Goal: Information Seeking & Learning: Learn about a topic

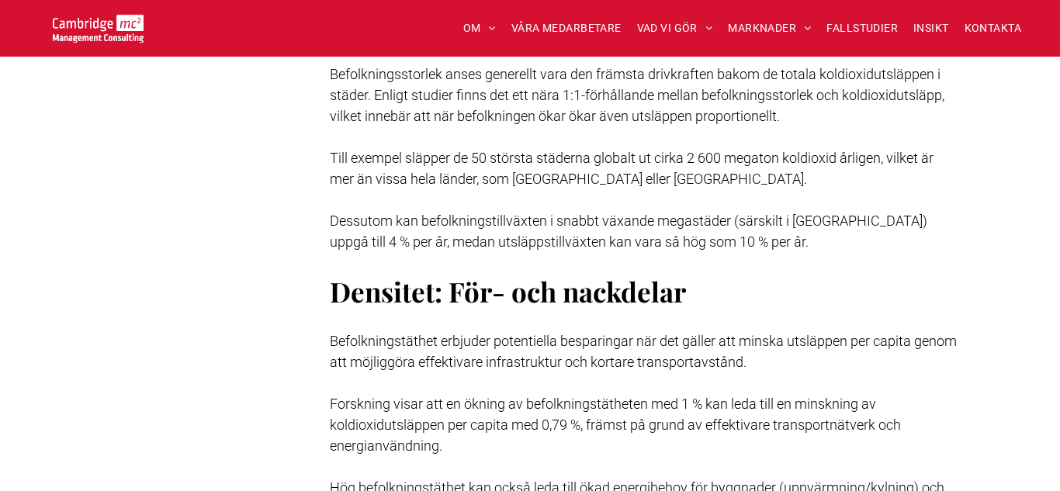
scroll to position [1838, 0]
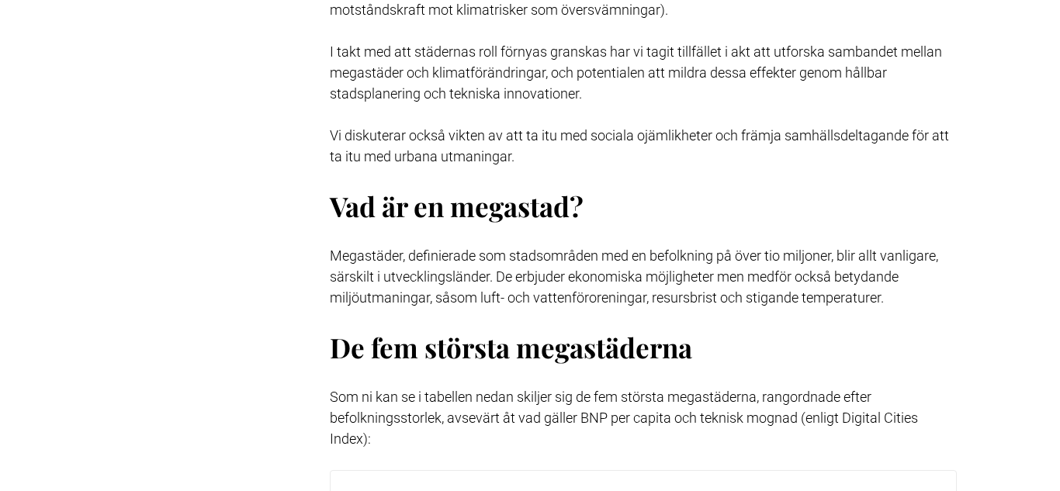
scroll to position [836, 0]
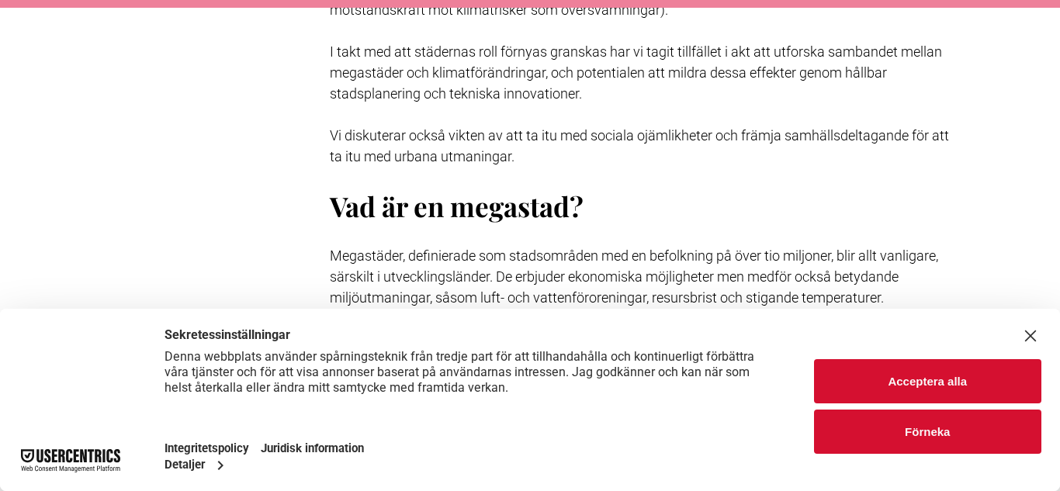
click at [1009, 380] on button "Acceptera alla" at bounding box center [928, 381] width 228 height 44
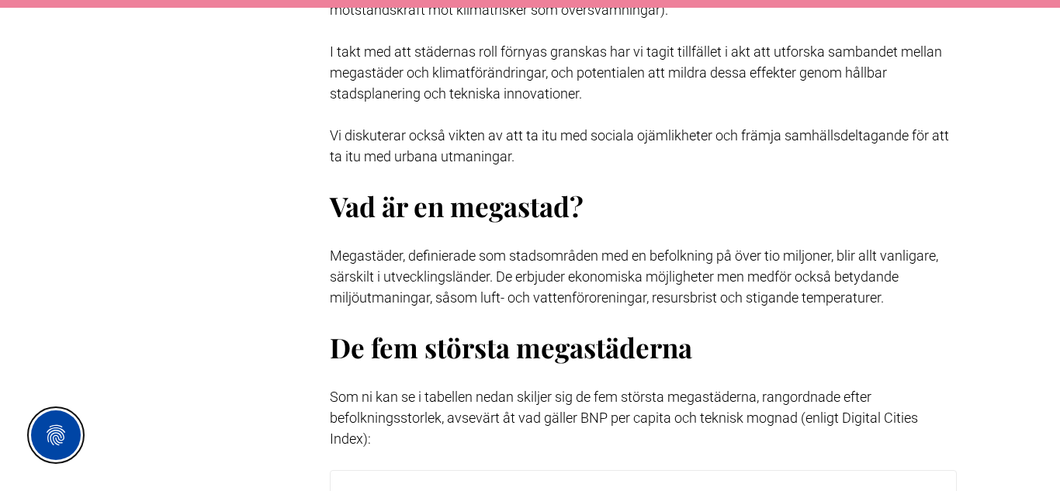
click at [57, 429] on button "Privacy Settings" at bounding box center [56, 435] width 50 height 50
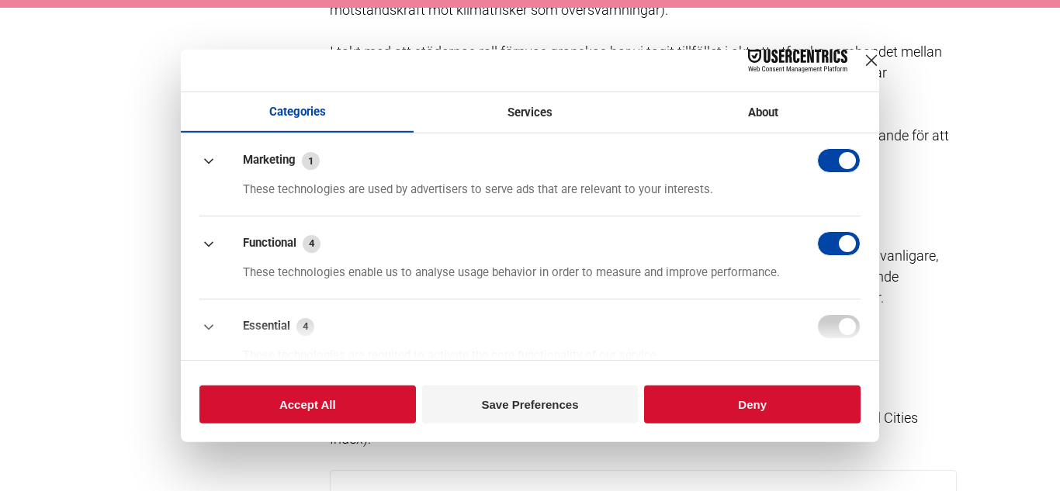
click at [192, 385] on footer "Accept All Save Preferences Deny" at bounding box center [530, 401] width 698 height 82
click at [274, 415] on button "Accept All" at bounding box center [307, 405] width 216 height 38
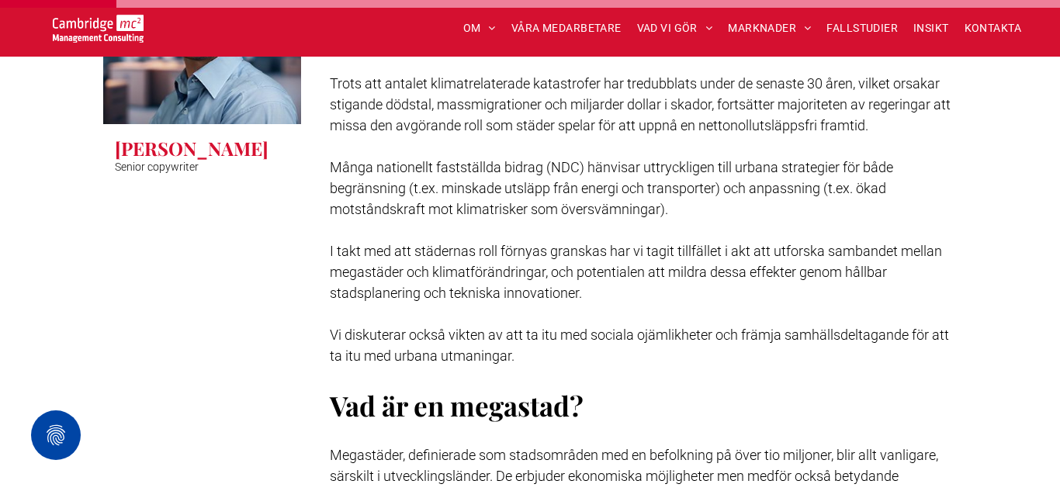
scroll to position [886, 0]
